Goal: Transaction & Acquisition: Book appointment/travel/reservation

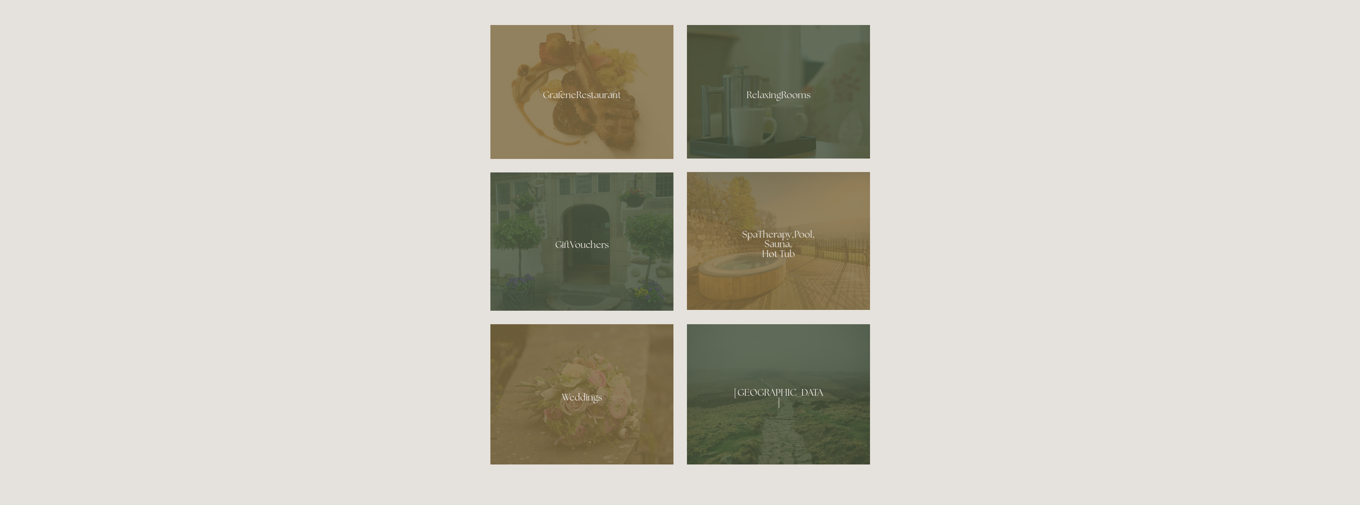
scroll to position [516, 0]
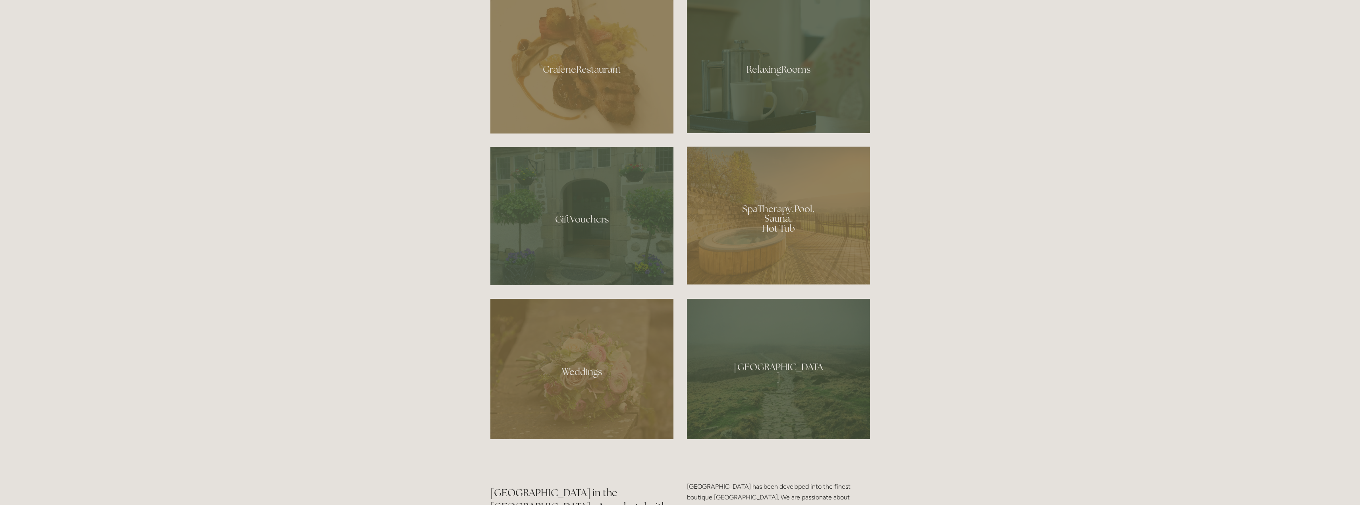
click at [810, 243] on div at bounding box center [778, 215] width 183 height 138
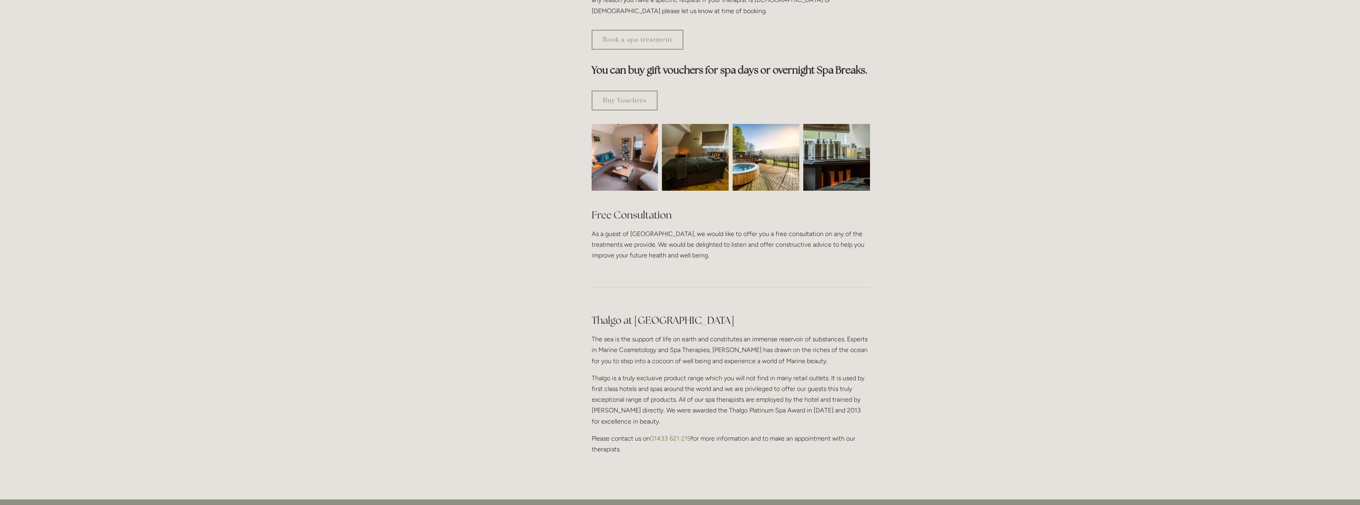
scroll to position [437, 0]
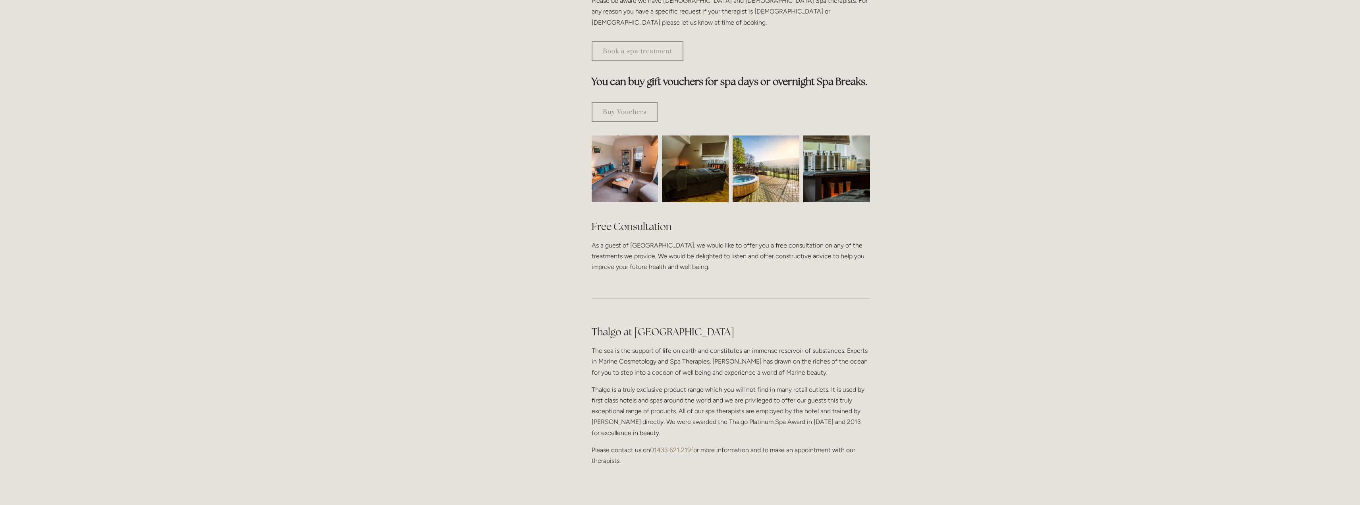
click at [760, 150] on img at bounding box center [765, 168] width 67 height 67
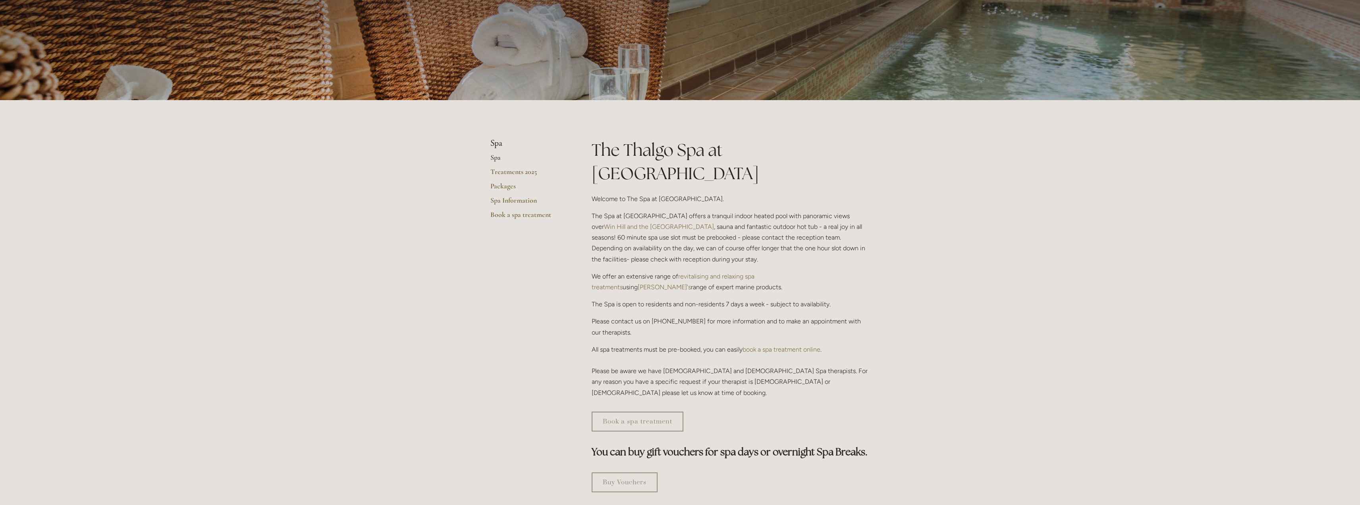
scroll to position [0, 0]
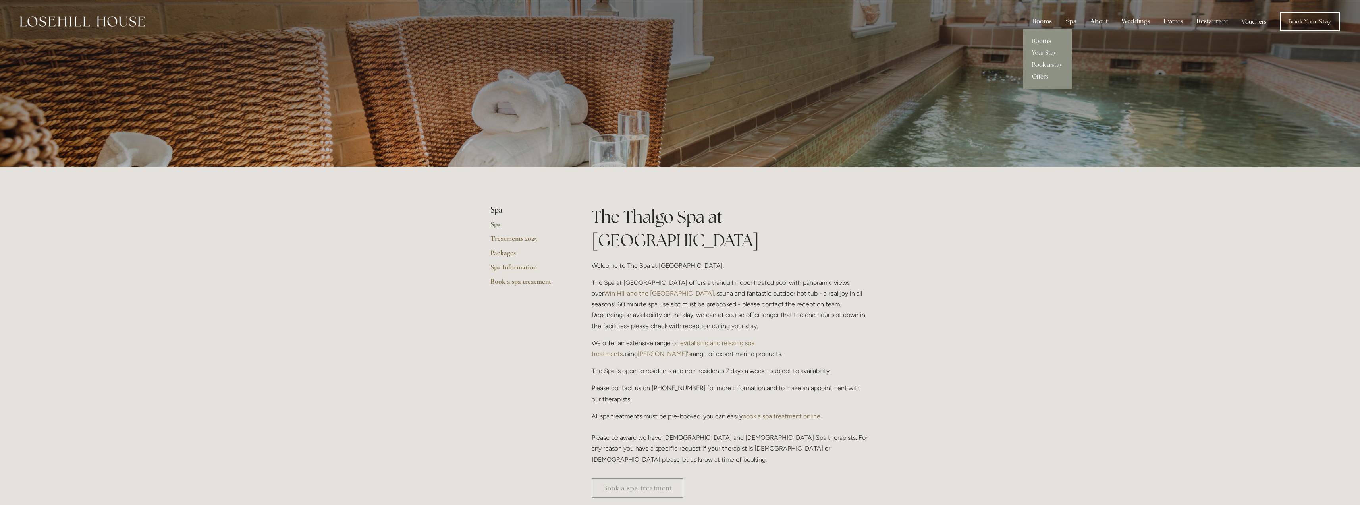
click at [1043, 37] on link "Rooms" at bounding box center [1047, 41] width 48 height 12
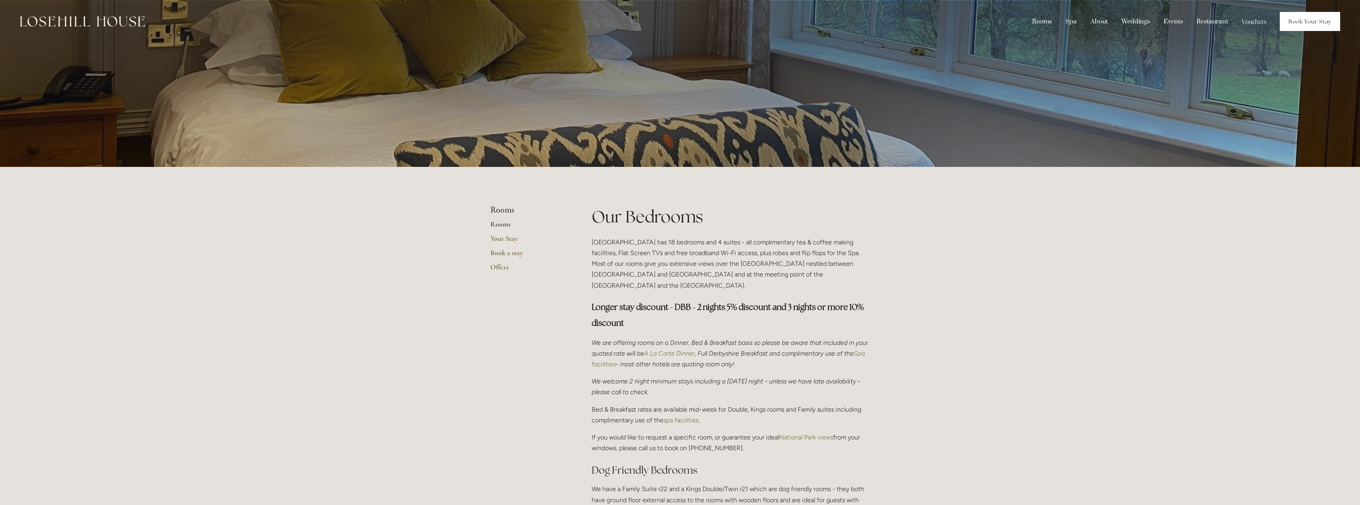
click at [1309, 20] on link "Book Your Stay" at bounding box center [1309, 21] width 60 height 19
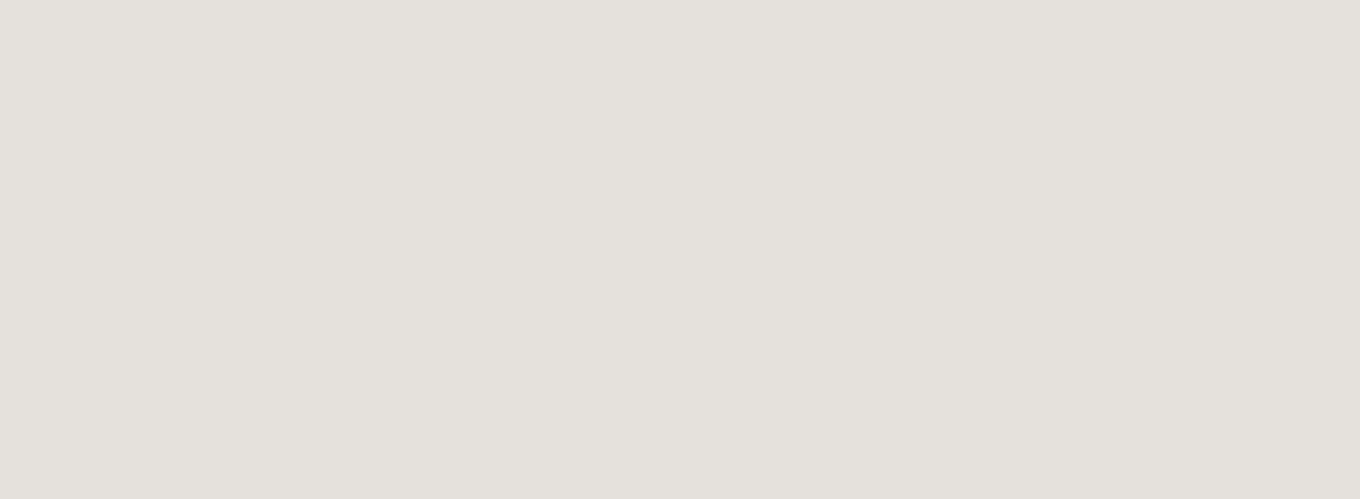
scroll to position [516, 0]
